Goal: Navigation & Orientation: Find specific page/section

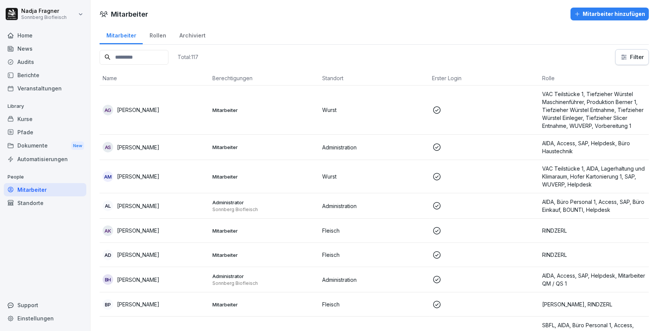
scroll to position [4131, 0]
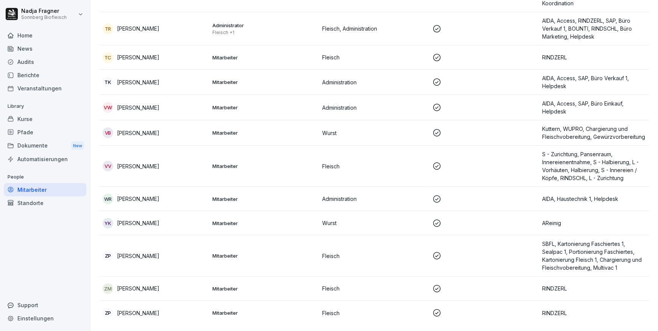
click at [31, 41] on div "Home" at bounding box center [45, 35] width 83 height 13
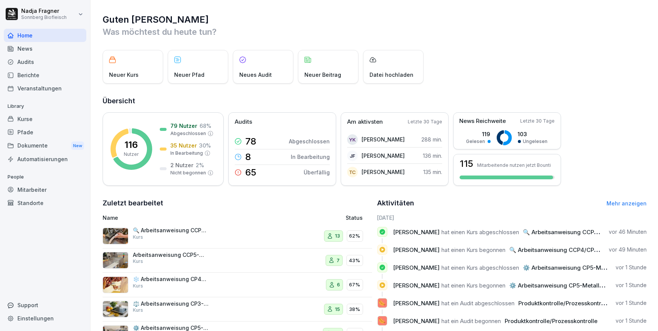
scroll to position [58, 0]
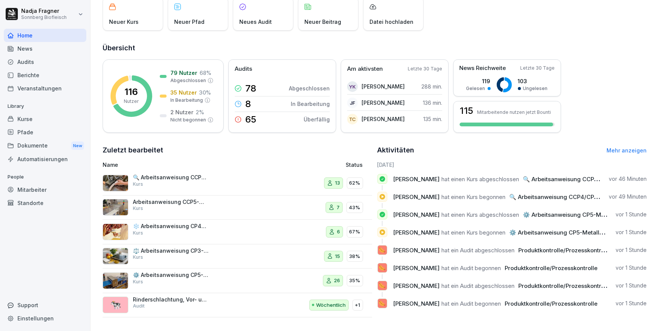
click at [198, 248] on p "⚖️ Arbeitsanweisung CP3-Gewichtskontrolle" at bounding box center [171, 251] width 76 height 7
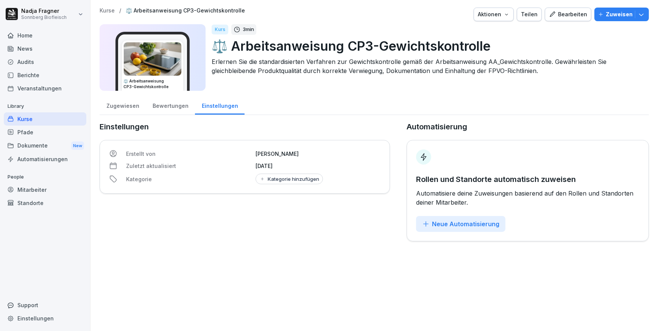
click at [125, 105] on div "Zugewiesen" at bounding box center [123, 104] width 46 height 19
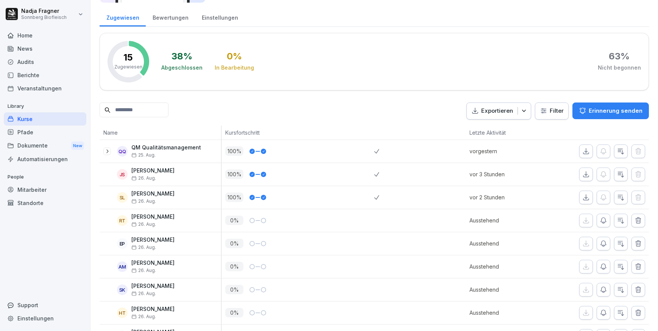
scroll to position [54, 0]
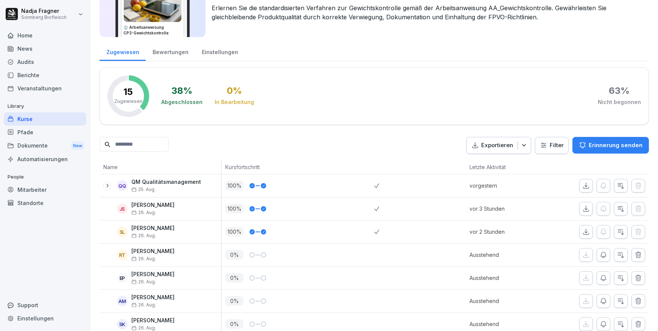
click at [26, 117] on div "Kurse" at bounding box center [45, 118] width 83 height 13
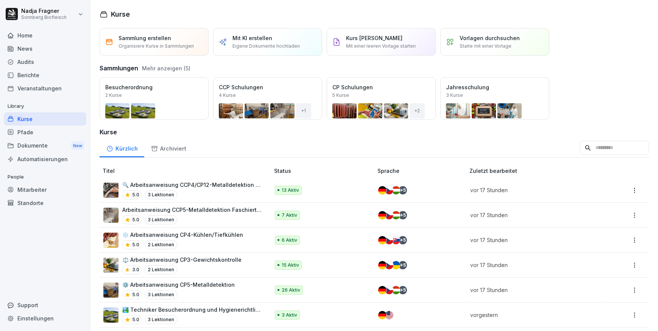
click at [203, 185] on p "🔍 Arbeitsanweisung CCP4/CP12-Metalldetektion Füller" at bounding box center [192, 185] width 140 height 8
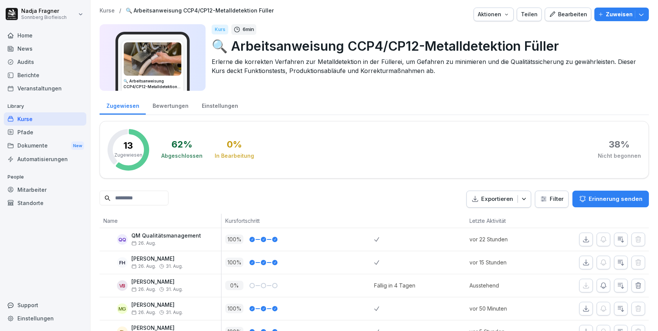
click at [167, 111] on div "Bewertungen" at bounding box center [170, 104] width 49 height 19
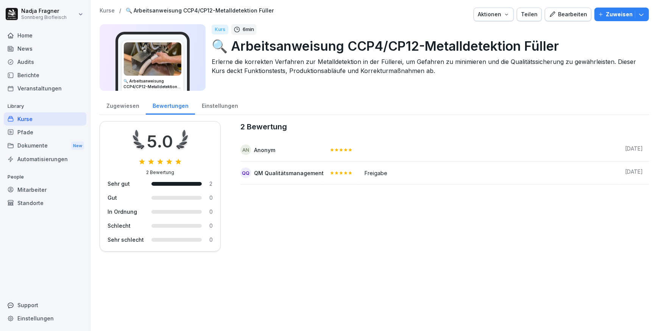
click at [125, 106] on div "Zugewiesen" at bounding box center [123, 104] width 46 height 19
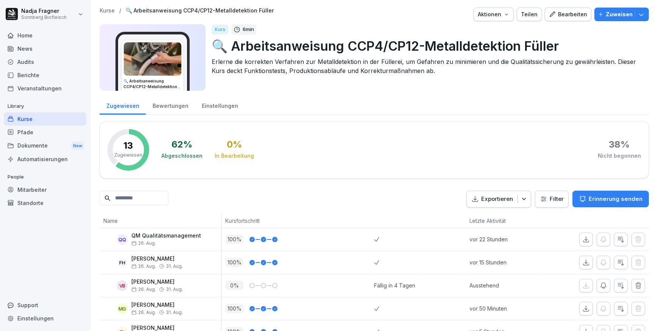
click at [41, 120] on div "Kurse" at bounding box center [45, 118] width 83 height 13
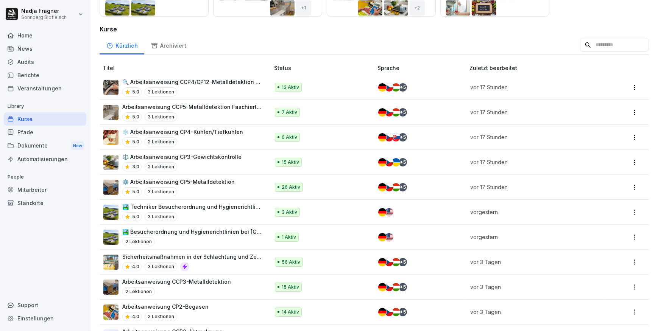
scroll to position [137, 0]
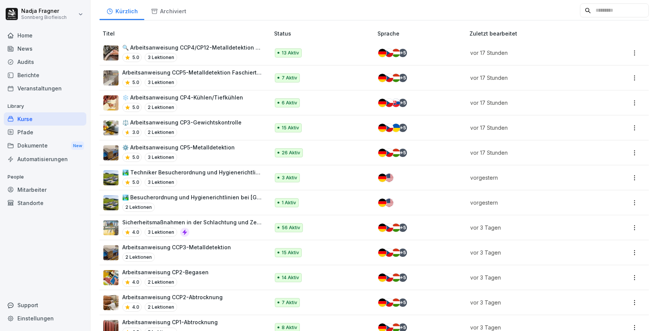
click at [197, 273] on p "Arbeitsanweisung CP2-Begasen" at bounding box center [165, 272] width 86 height 8
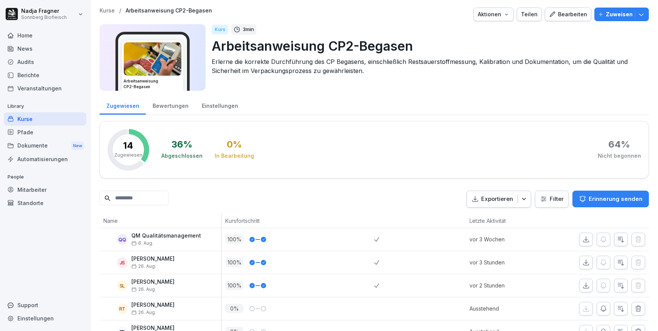
click at [159, 106] on div "Bewertungen" at bounding box center [170, 104] width 49 height 19
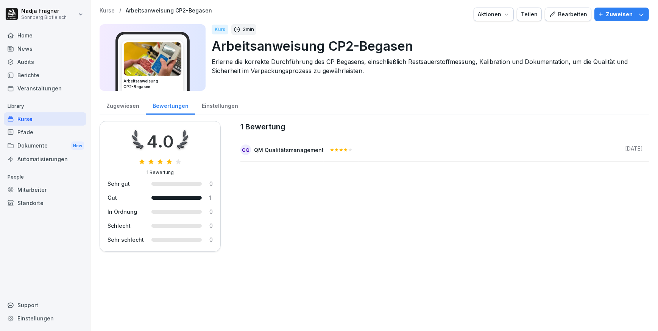
click at [126, 106] on div "Zugewiesen" at bounding box center [123, 104] width 46 height 19
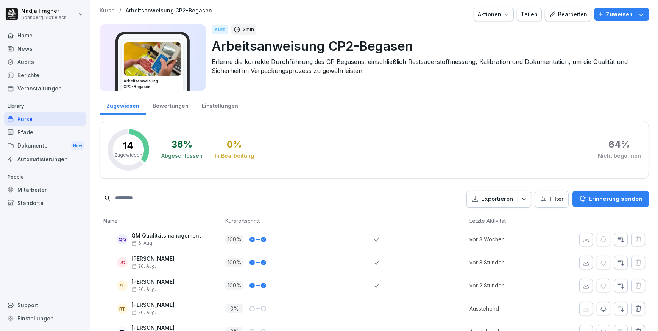
click at [48, 119] on div "Kurse" at bounding box center [45, 118] width 83 height 13
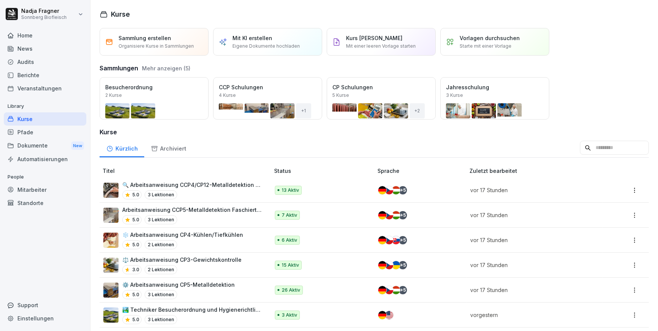
scroll to position [137, 0]
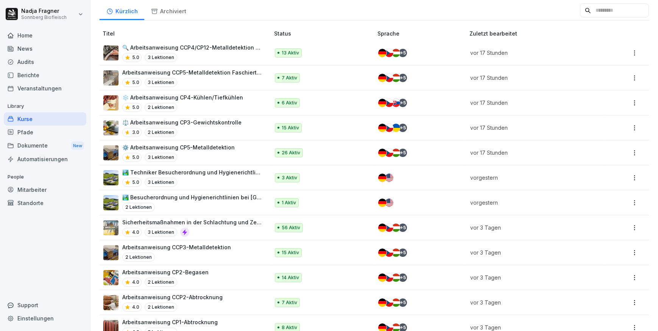
click at [192, 293] on p "Arbeitsanweisung CCP2-Abtrocknung" at bounding box center [172, 297] width 100 height 8
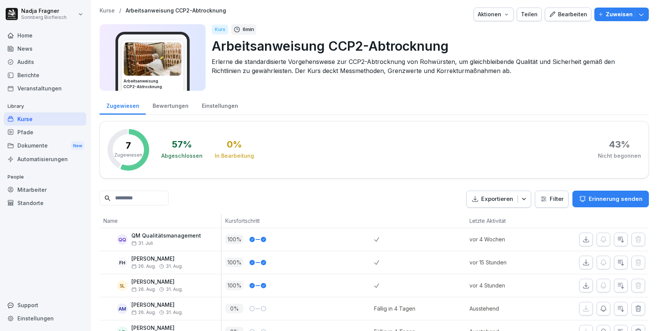
click at [163, 107] on div "Bewertungen" at bounding box center [170, 104] width 49 height 19
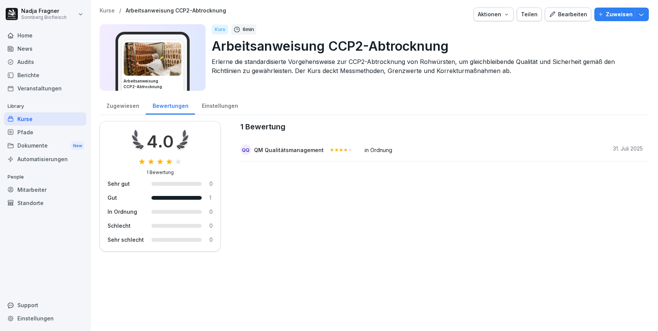
click at [114, 103] on div "Zugewiesen" at bounding box center [123, 104] width 46 height 19
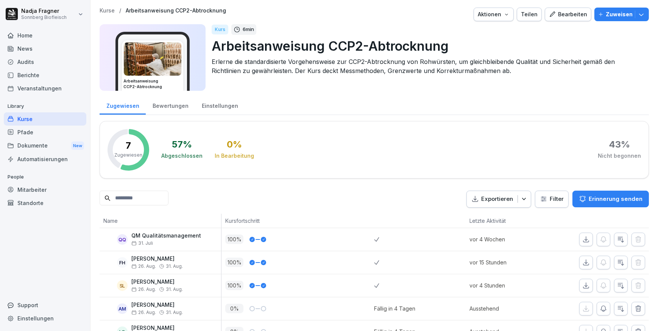
click at [25, 119] on div "Kurse" at bounding box center [45, 118] width 83 height 13
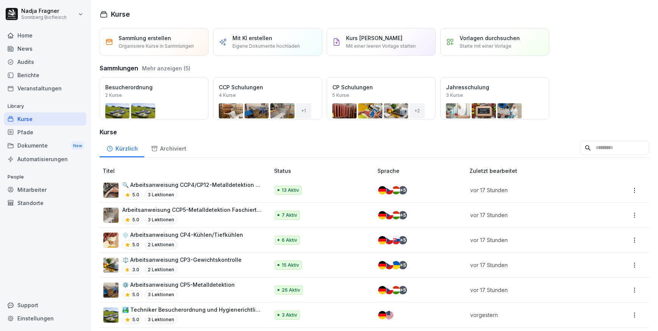
click at [30, 36] on div "Home" at bounding box center [45, 35] width 83 height 13
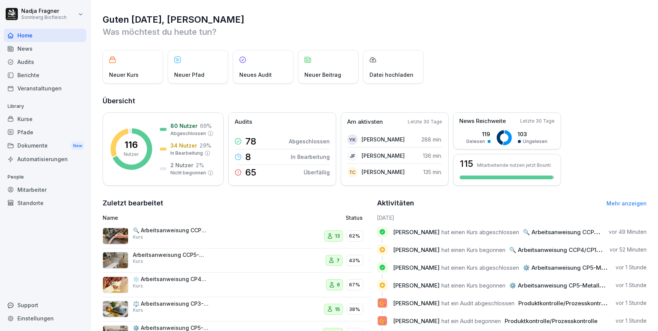
scroll to position [58, 0]
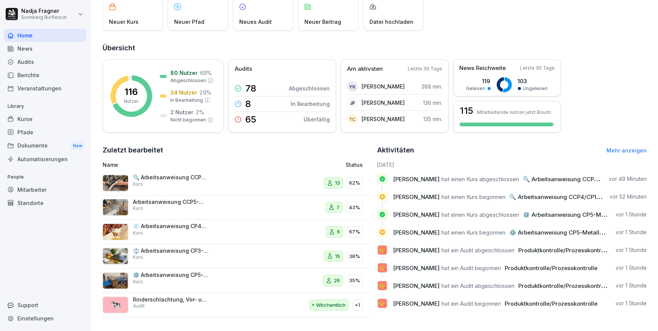
click at [612, 147] on link "Mehr anzeigen" at bounding box center [626, 150] width 40 height 6
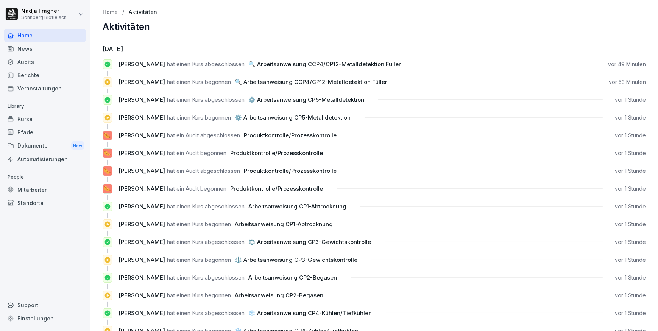
click at [36, 35] on div "Home" at bounding box center [45, 35] width 83 height 13
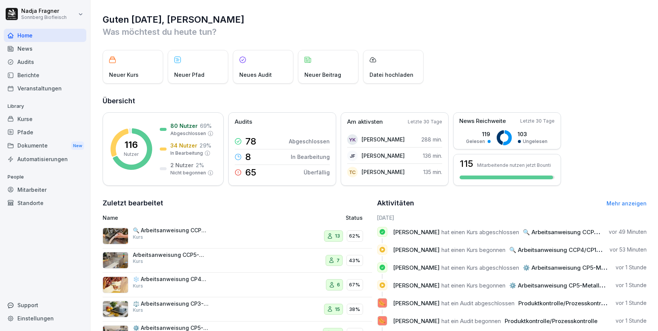
click at [34, 50] on div "News" at bounding box center [45, 48] width 83 height 13
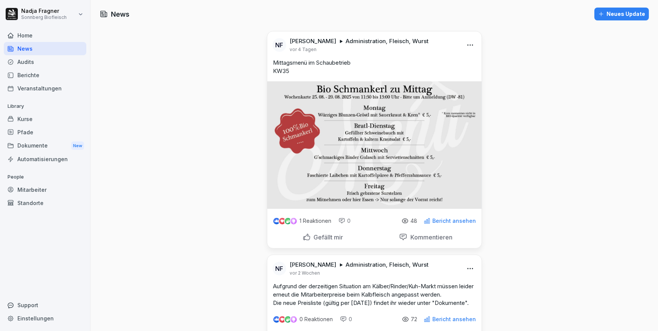
click at [28, 37] on div "Home" at bounding box center [45, 35] width 83 height 13
